Goal: Information Seeking & Learning: Learn about a topic

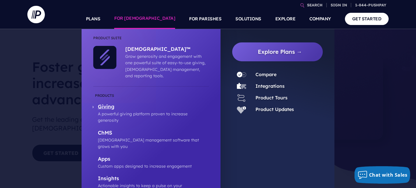
click at [113, 104] on p "Giving" at bounding box center [153, 107] width 111 height 7
